Goal: Navigation & Orientation: Find specific page/section

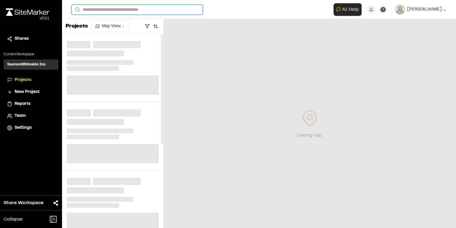
click at [96, 11] on input "Search" at bounding box center [137, 10] width 131 height 10
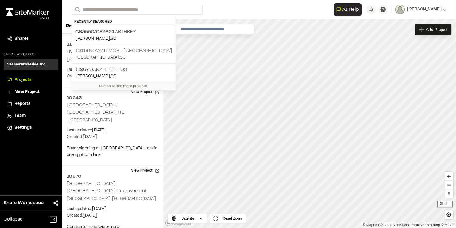
click at [137, 53] on p "11913 Novant MOB - [GEOGRAPHIC_DATA]" at bounding box center [123, 50] width 97 height 7
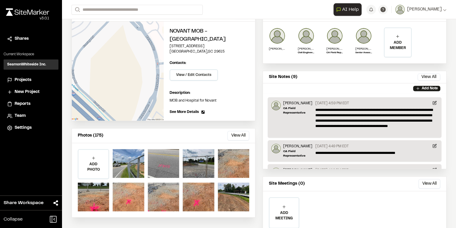
scroll to position [84, 0]
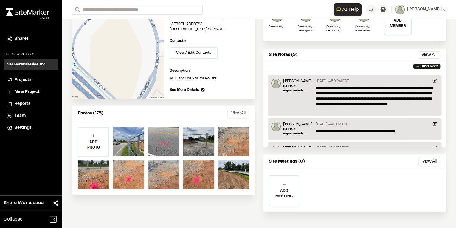
click at [233, 109] on button "View All" at bounding box center [239, 114] width 22 height 10
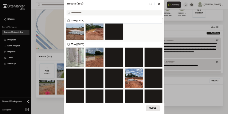
scroll to position [339, 0]
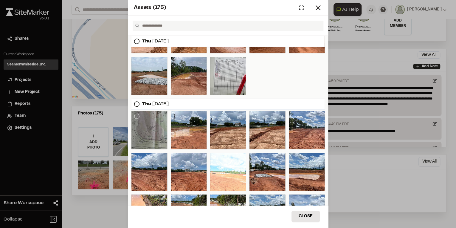
click at [157, 131] on div at bounding box center [150, 130] width 36 height 38
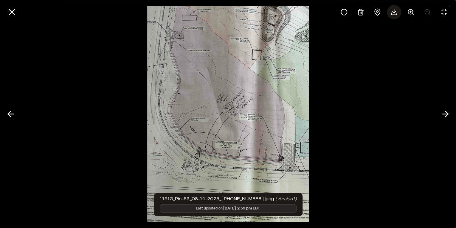
click at [394, 13] on icon at bounding box center [394, 11] width 7 height 7
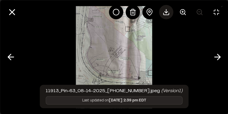
click at [164, 52] on div at bounding box center [114, 57] width 228 height 114
click at [126, 51] on img at bounding box center [114, 57] width 76 height 114
click at [193, 67] on div at bounding box center [114, 57] width 228 height 114
click at [190, 61] on div at bounding box center [114, 57] width 228 height 114
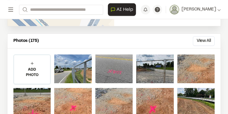
scroll to position [84, 0]
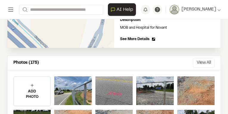
click at [204, 62] on button "View All" at bounding box center [204, 63] width 22 height 10
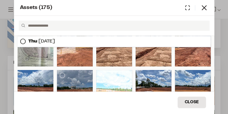
scroll to position [422, 0]
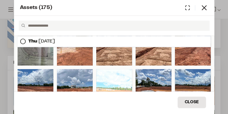
click at [32, 56] on div at bounding box center [36, 46] width 36 height 38
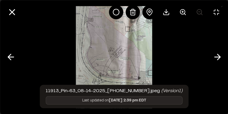
click at [123, 50] on img at bounding box center [114, 57] width 76 height 114
click at [13, 9] on icon at bounding box center [12, 12] width 10 height 10
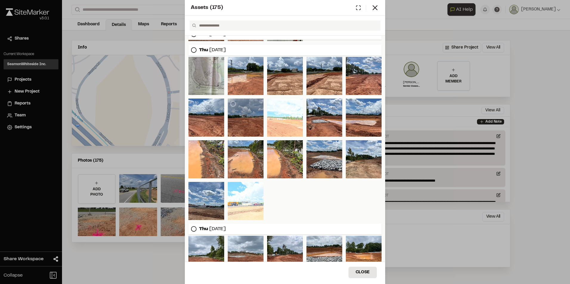
scroll to position [303, 0]
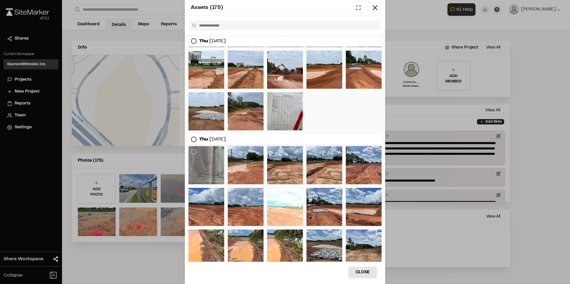
click at [208, 171] on div at bounding box center [206, 165] width 36 height 38
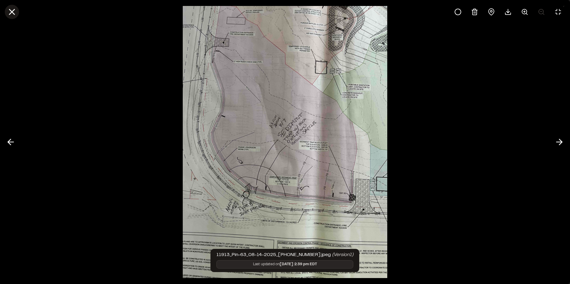
click at [14, 12] on icon at bounding box center [12, 12] width 10 height 10
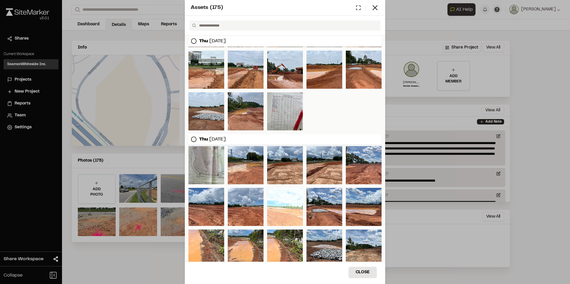
drag, startPoint x: 373, startPoint y: 6, endPoint x: 313, endPoint y: 9, distance: 59.4
click at [373, 6] on icon at bounding box center [375, 8] width 8 height 8
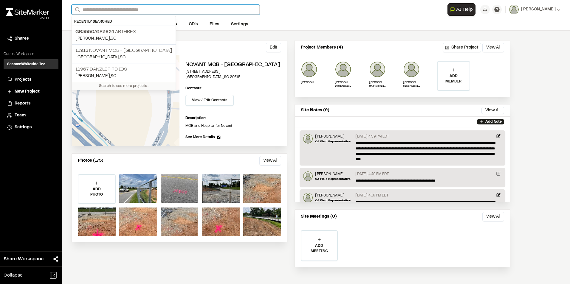
click at [111, 9] on input "Search" at bounding box center [166, 10] width 188 height 10
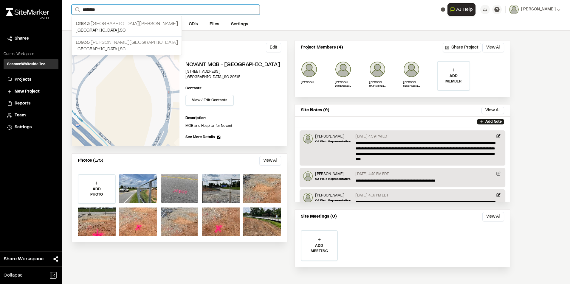
type input "********"
click at [112, 43] on p "[STREET_ADDRESS][PERSON_NAME]" at bounding box center [126, 42] width 103 height 7
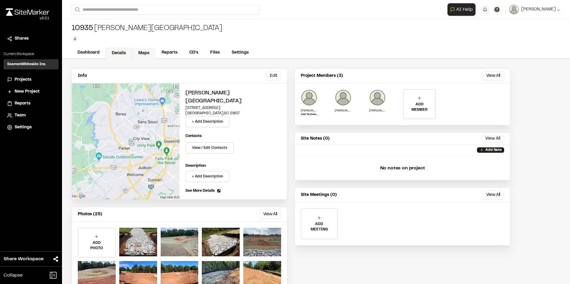
click at [141, 51] on link "Maps" at bounding box center [144, 53] width 24 height 11
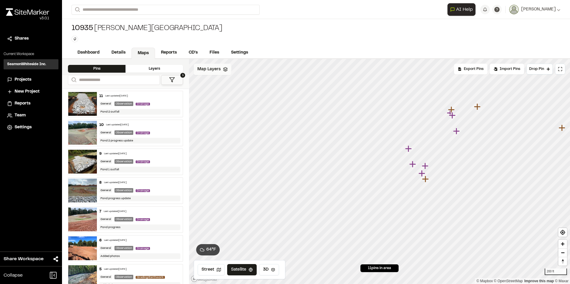
click at [210, 66] on div "Map Layers" at bounding box center [213, 69] width 38 height 11
click at [219, 104] on span "Sewer Overall" at bounding box center [223, 107] width 31 height 7
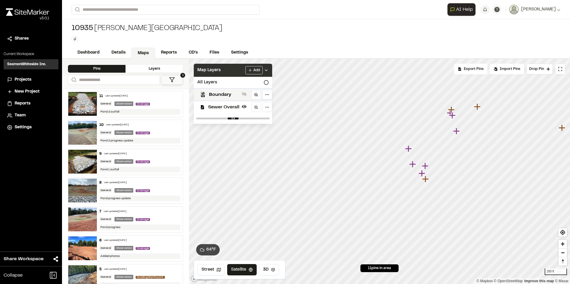
click at [217, 67] on span "Map Layers" at bounding box center [208, 70] width 23 height 7
